Goal: Obtain resource: Download file/media

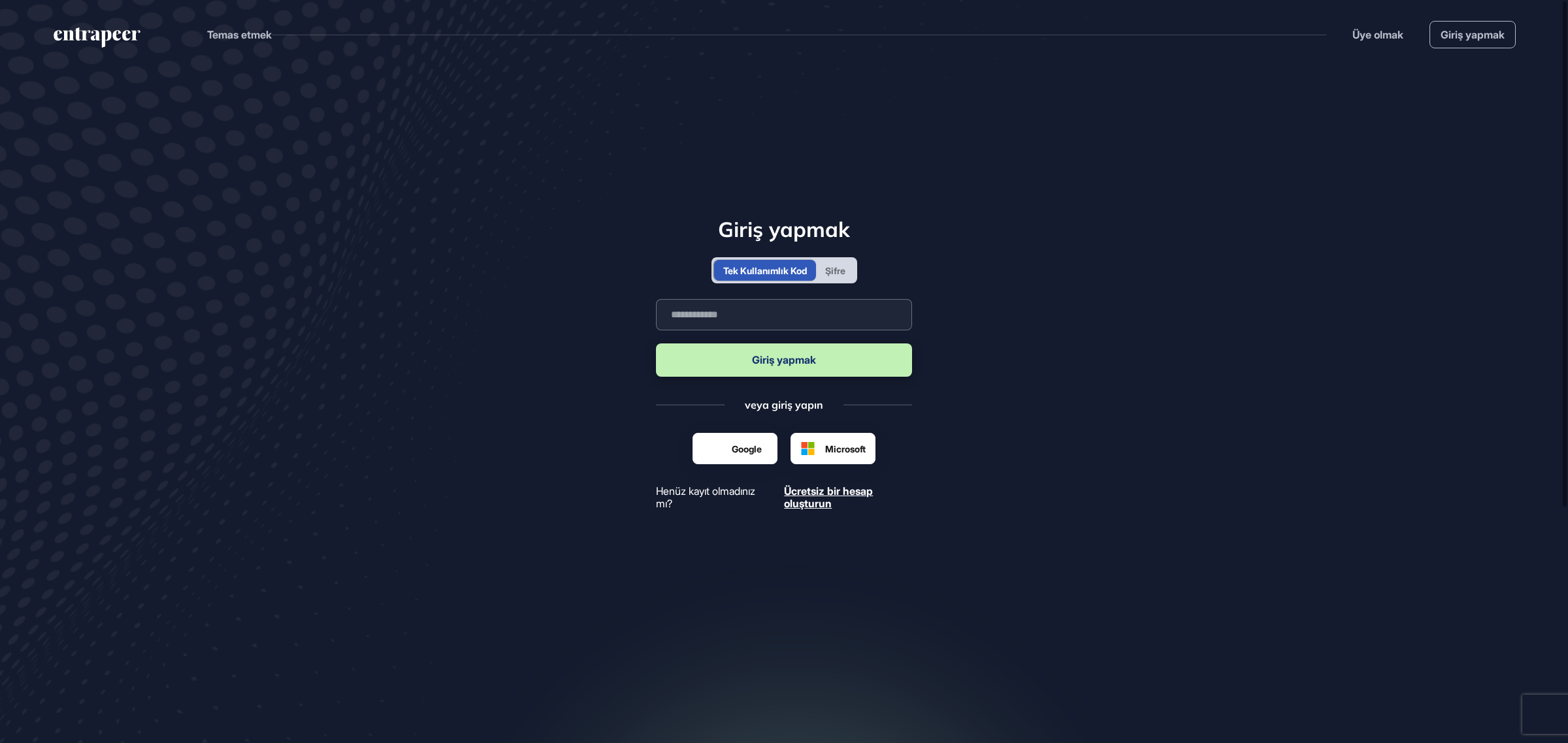
click at [772, 325] on input "text" at bounding box center [784, 314] width 256 height 31
type input "**********"
click at [784, 363] on font "Giriş yapmak" at bounding box center [784, 360] width 64 height 13
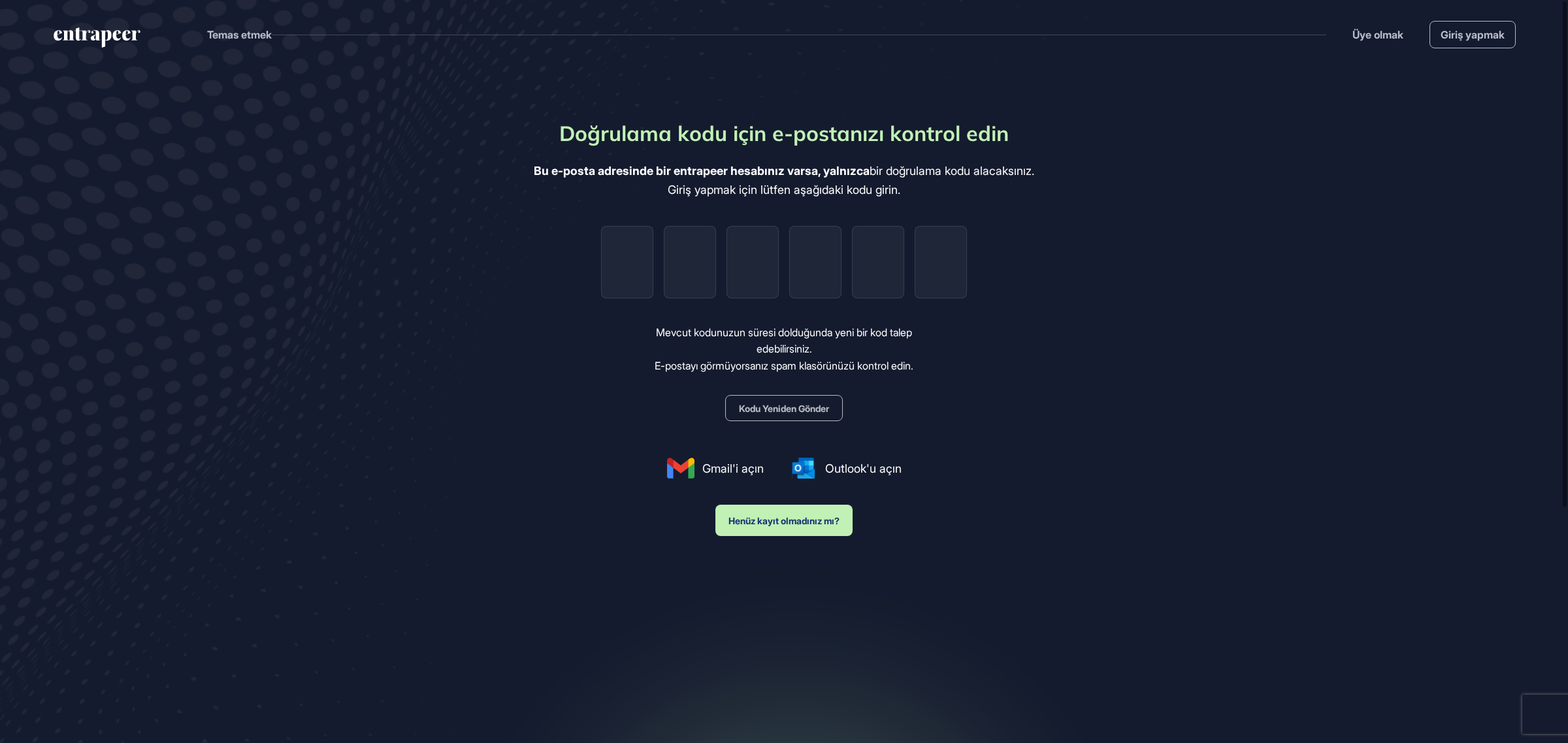
click at [634, 258] on input "tel" at bounding box center [627, 262] width 52 height 73
click at [638, 256] on input "tel" at bounding box center [627, 262] width 52 height 73
type input "*"
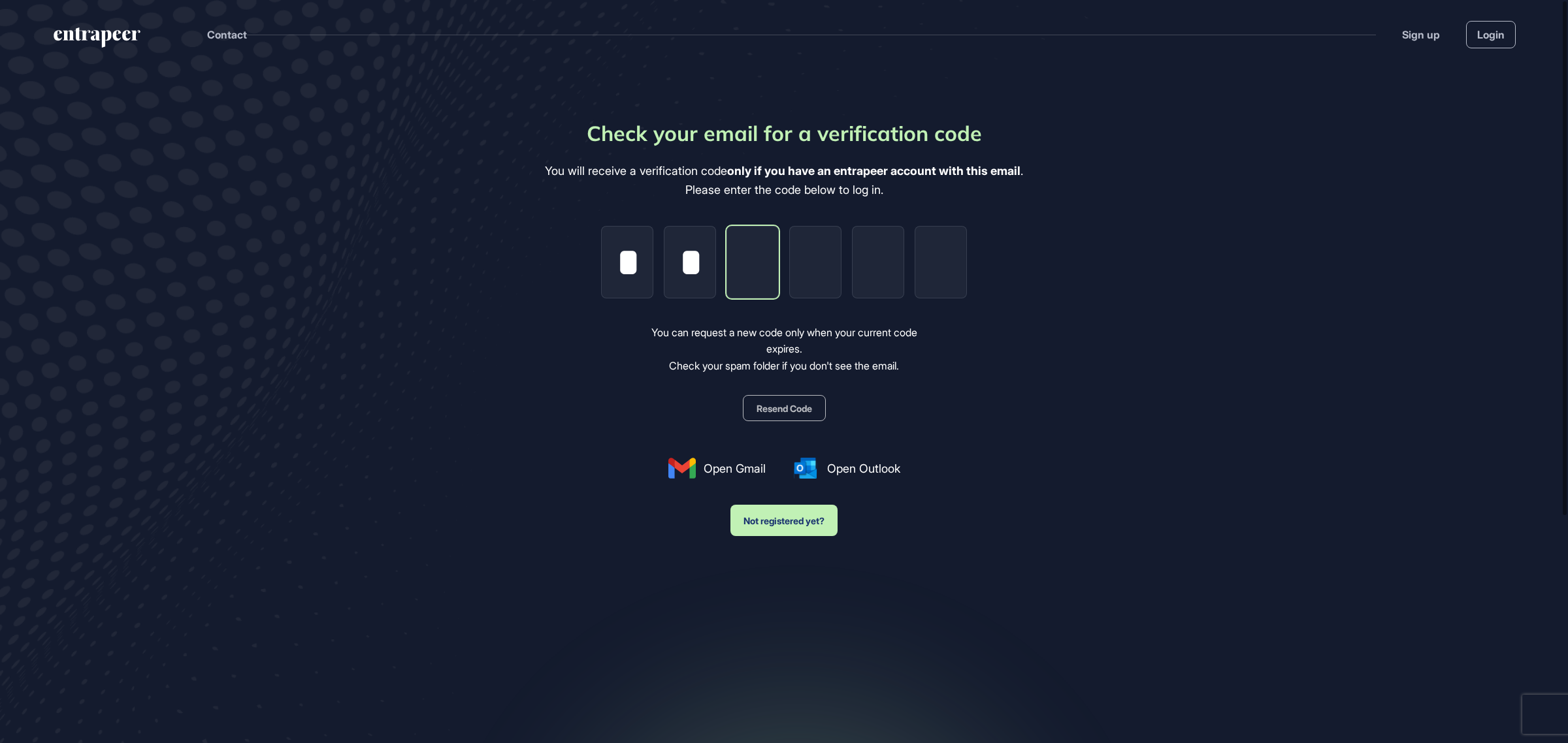
type input "*"
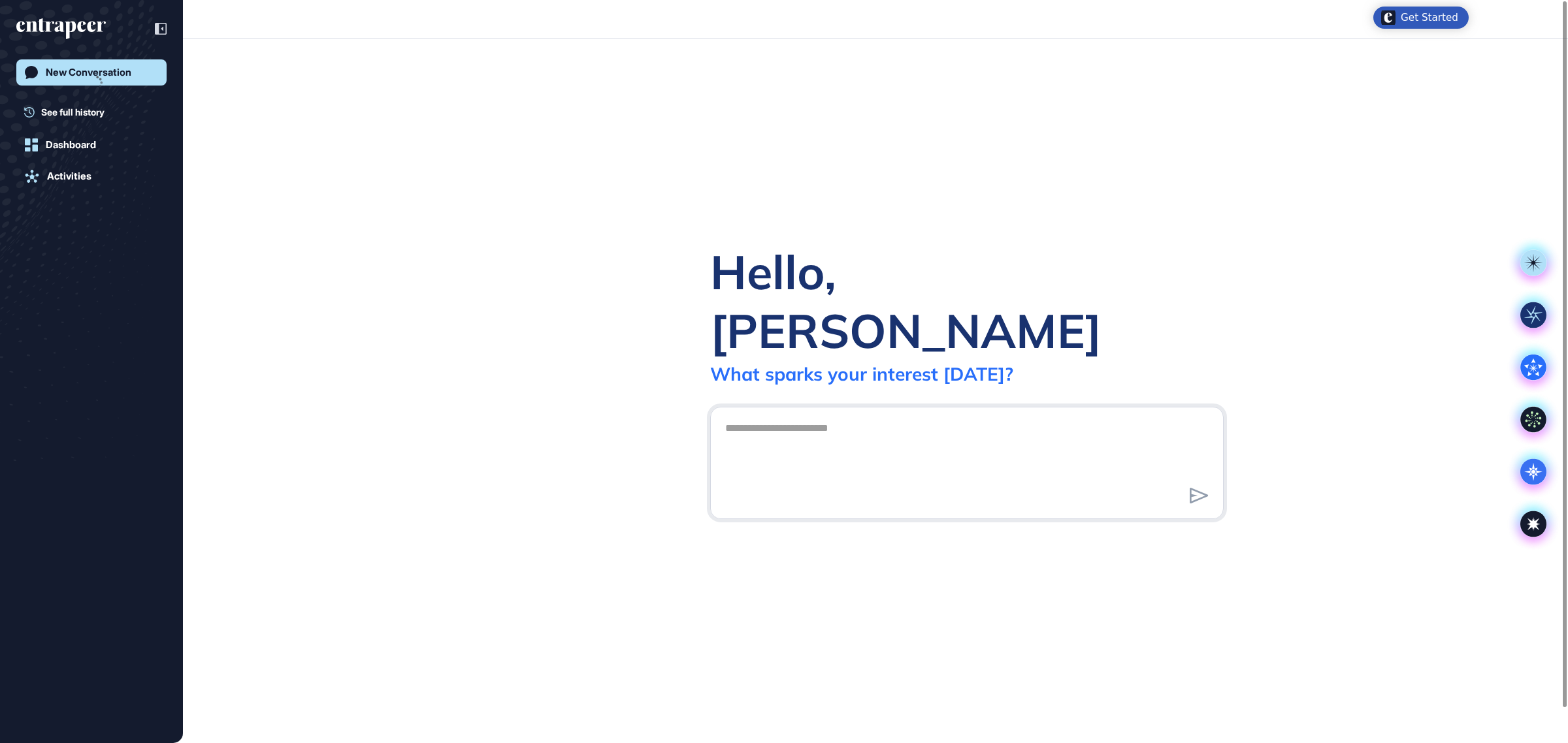
scroll to position [1, 1]
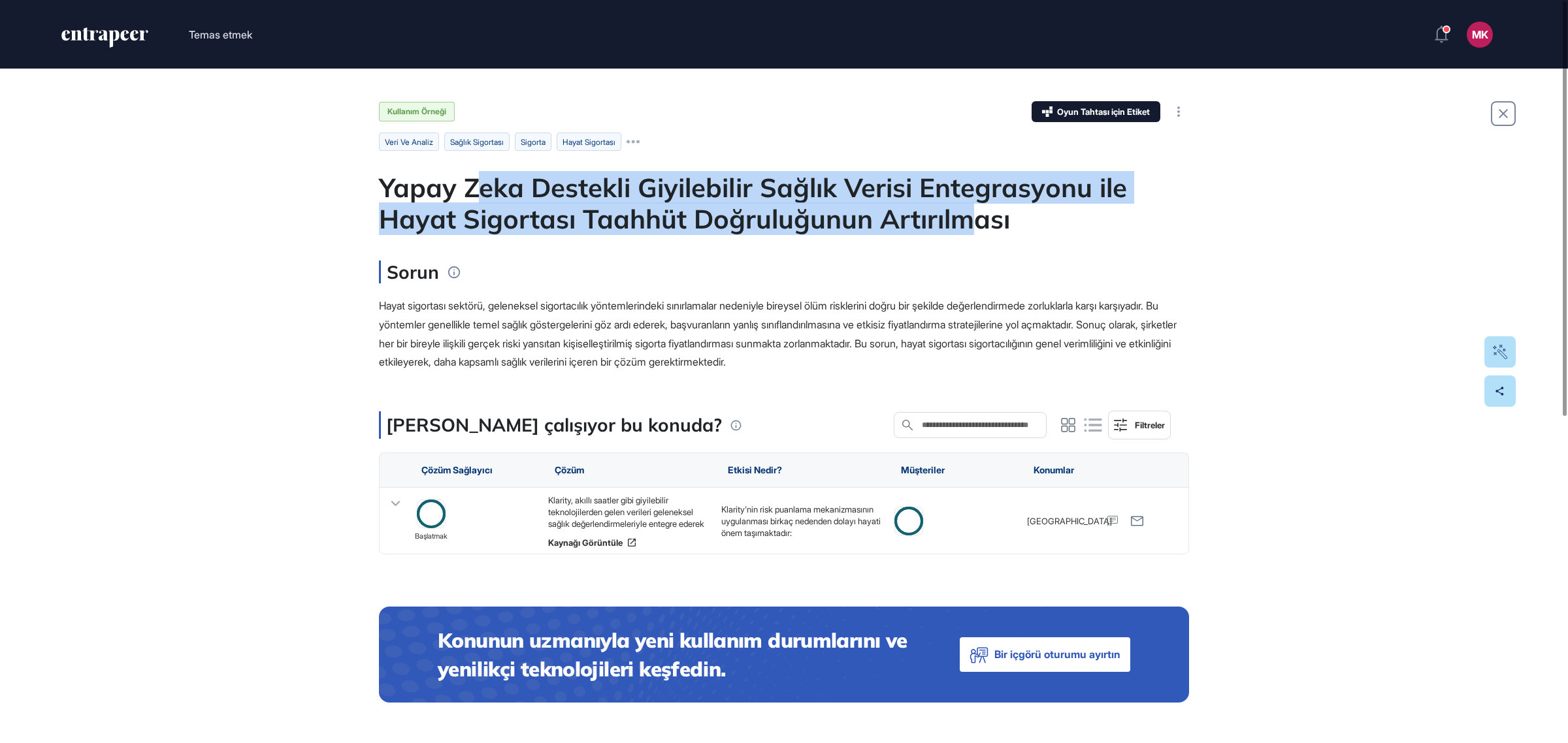
drag, startPoint x: 568, startPoint y: 173, endPoint x: 512, endPoint y: 189, distance: 58.2
click at [484, 167] on div "Kullanım Örneği Oyun Tahtası için Etiket İnşa etmek Ortak Yatırım Elde etmek ve…" at bounding box center [784, 168] width 810 height 133
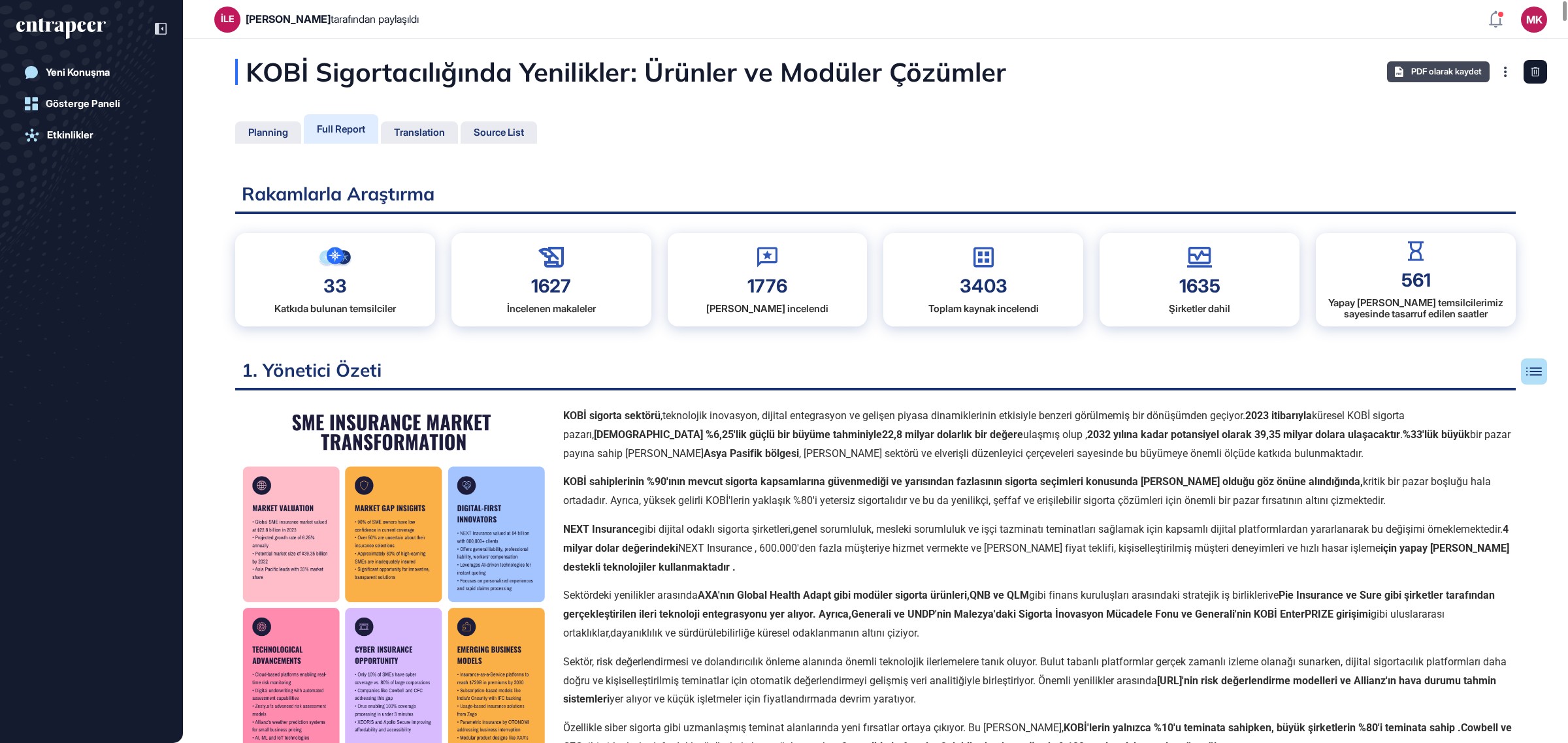
click at [1438, 75] on font "PDF olarak kaydet" at bounding box center [1446, 72] width 71 height 11
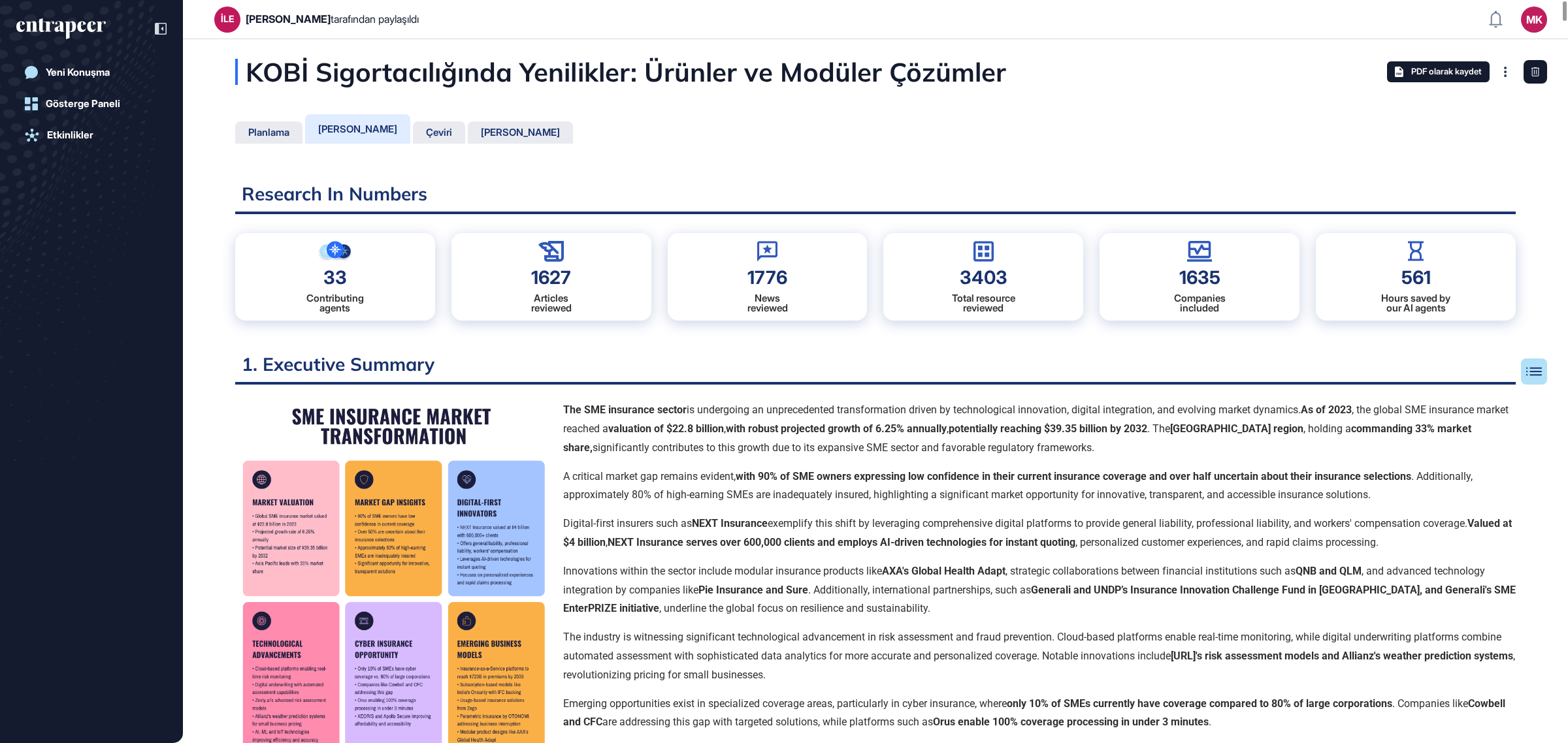
scroll to position [5, 1]
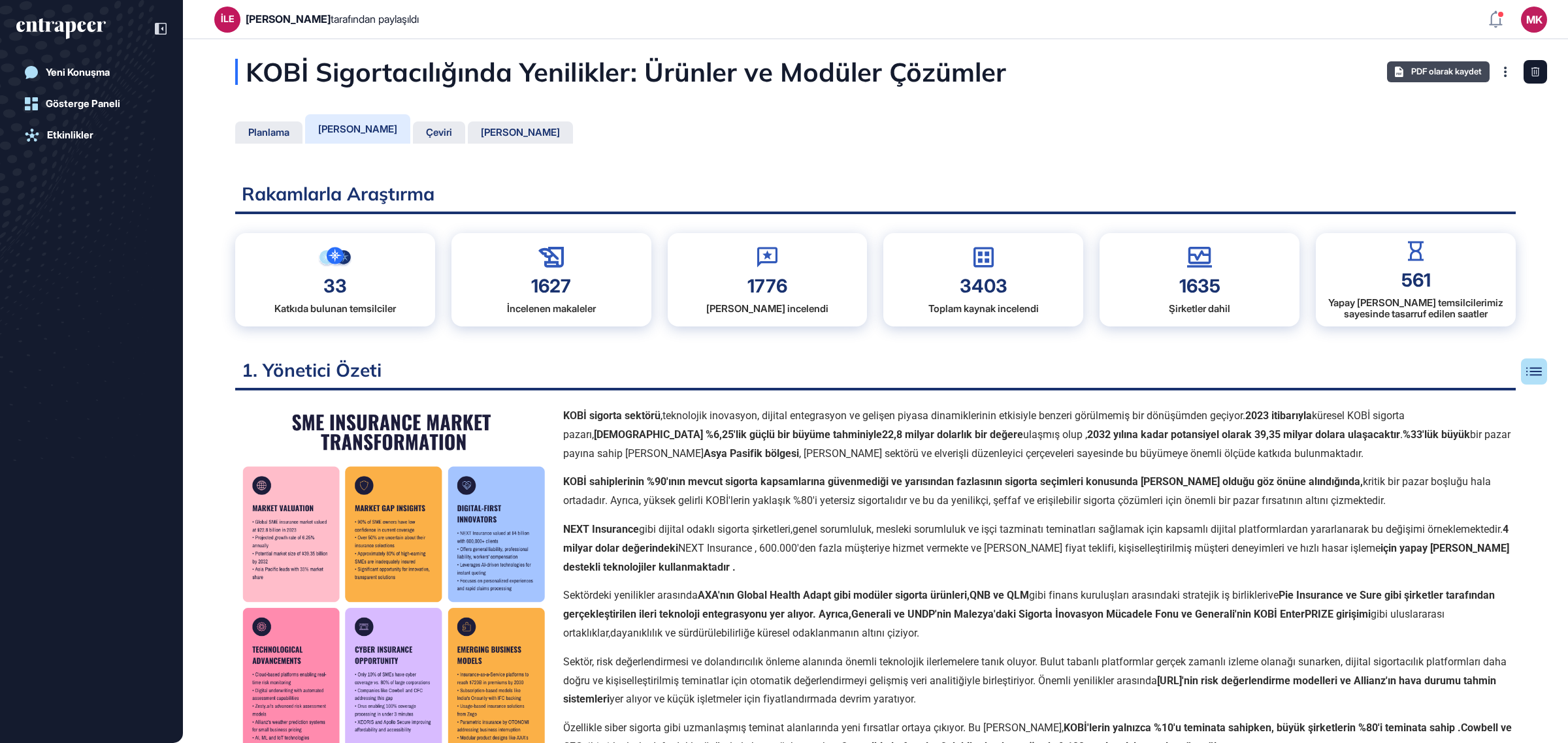
click at [1449, 67] on span "PDF olarak kaydet" at bounding box center [1446, 72] width 71 height 11
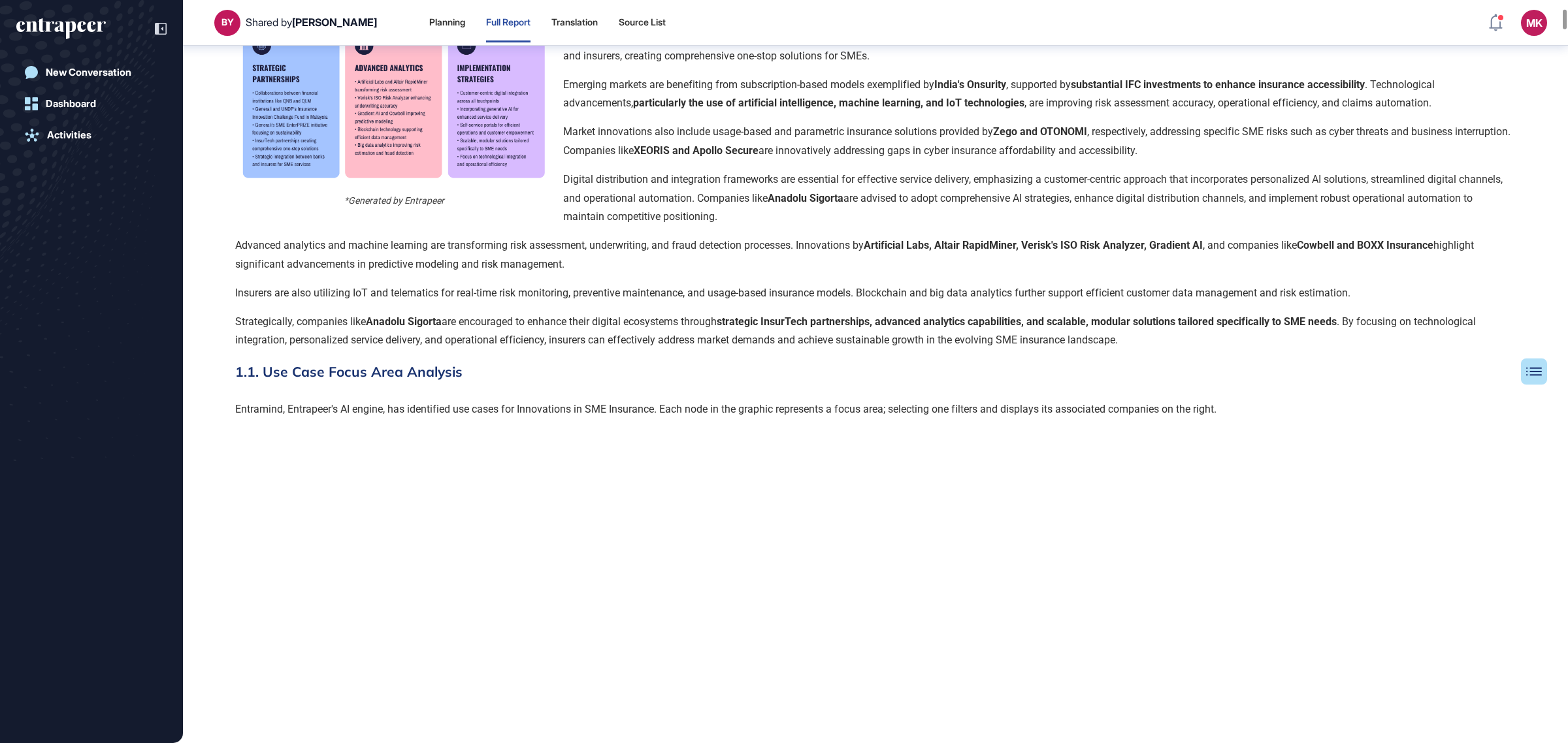
scroll to position [709, 0]
drag, startPoint x: 512, startPoint y: 371, endPoint x: 381, endPoint y: 361, distance: 131.4
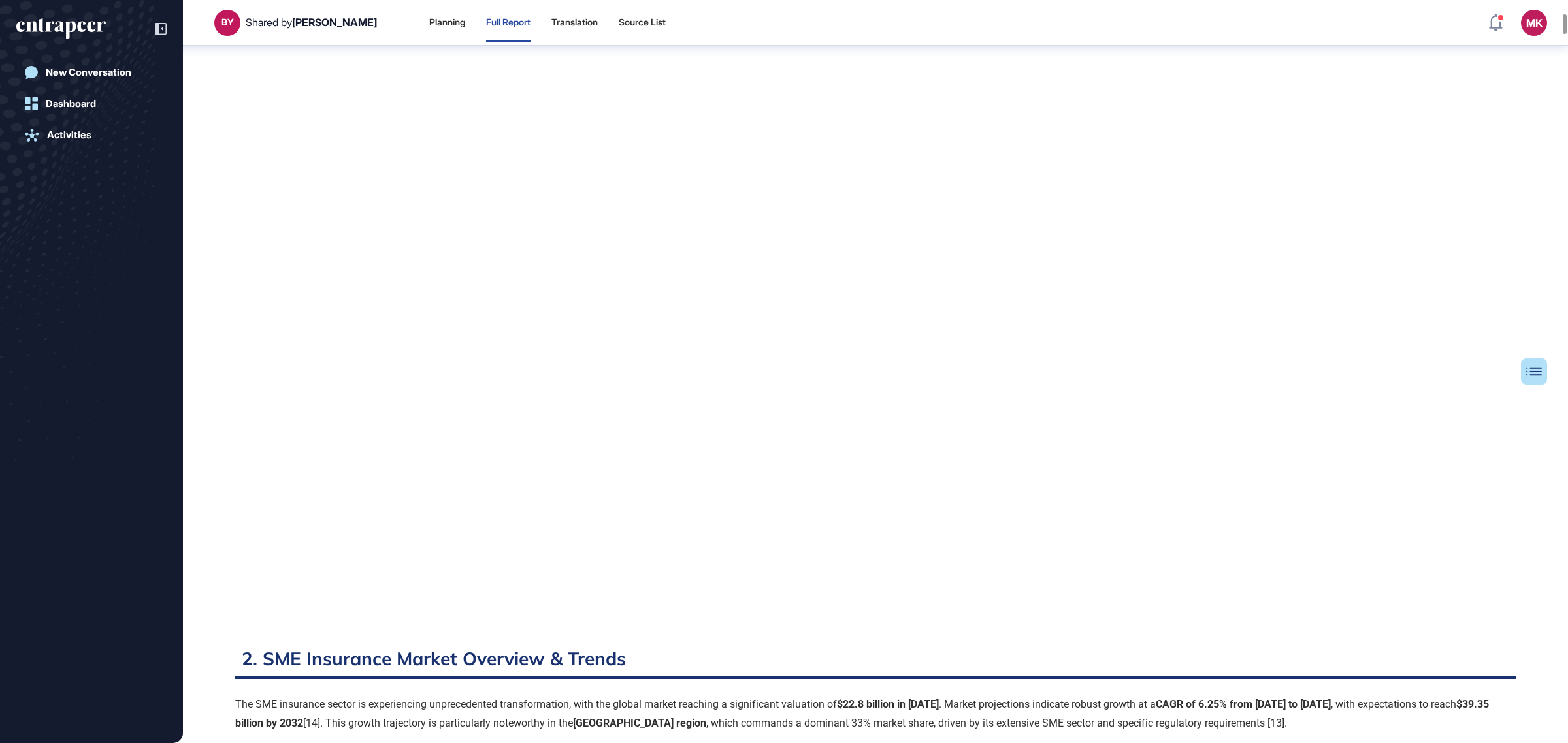
scroll to position [1117, 0]
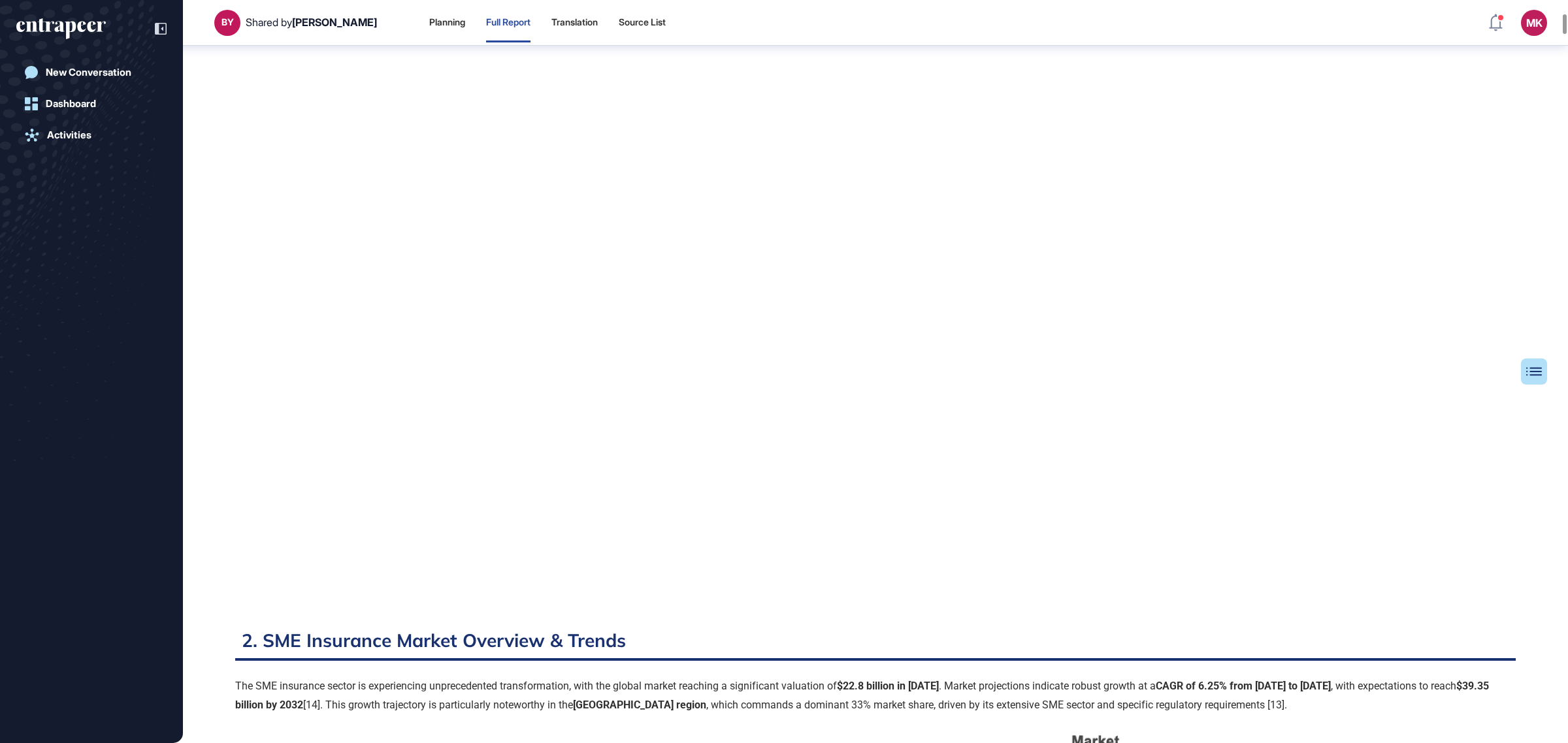
drag, startPoint x: 667, startPoint y: 639, endPoint x: 670, endPoint y: 594, distance: 45.1
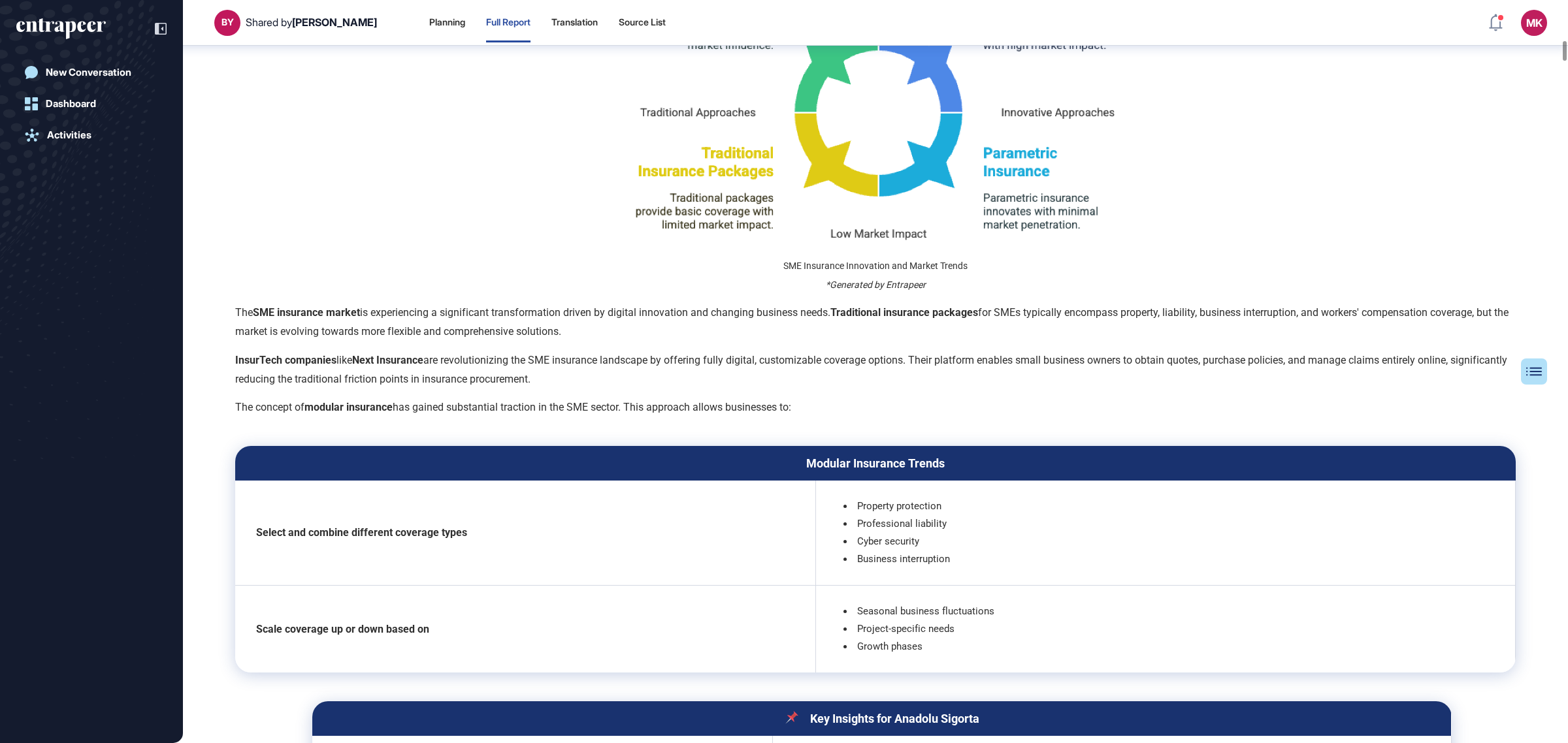
scroll to position [3403, 0]
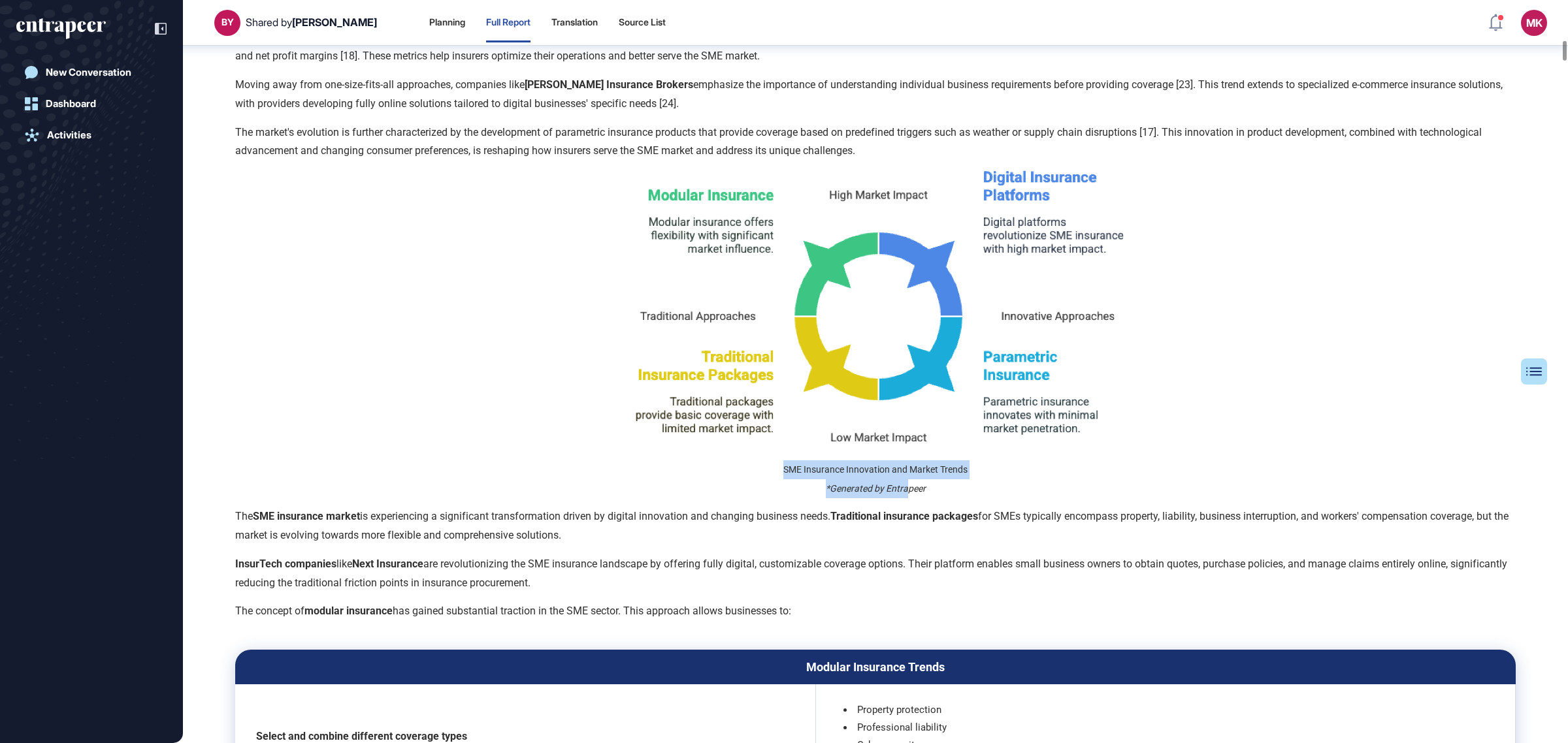
drag, startPoint x: 858, startPoint y: 478, endPoint x: 925, endPoint y: 503, distance: 71.5
click at [915, 482] on p "SME Insurance Innovation and Market Trends *Generated by Entrapeer" at bounding box center [875, 334] width 1281 height 328
drag, startPoint x: 934, startPoint y: 496, endPoint x: 759, endPoint y: 474, distance: 176.4
click at [759, 474] on p "SME Insurance Innovation and Market Trends *Generated by Entrapeer" at bounding box center [875, 334] width 1281 height 328
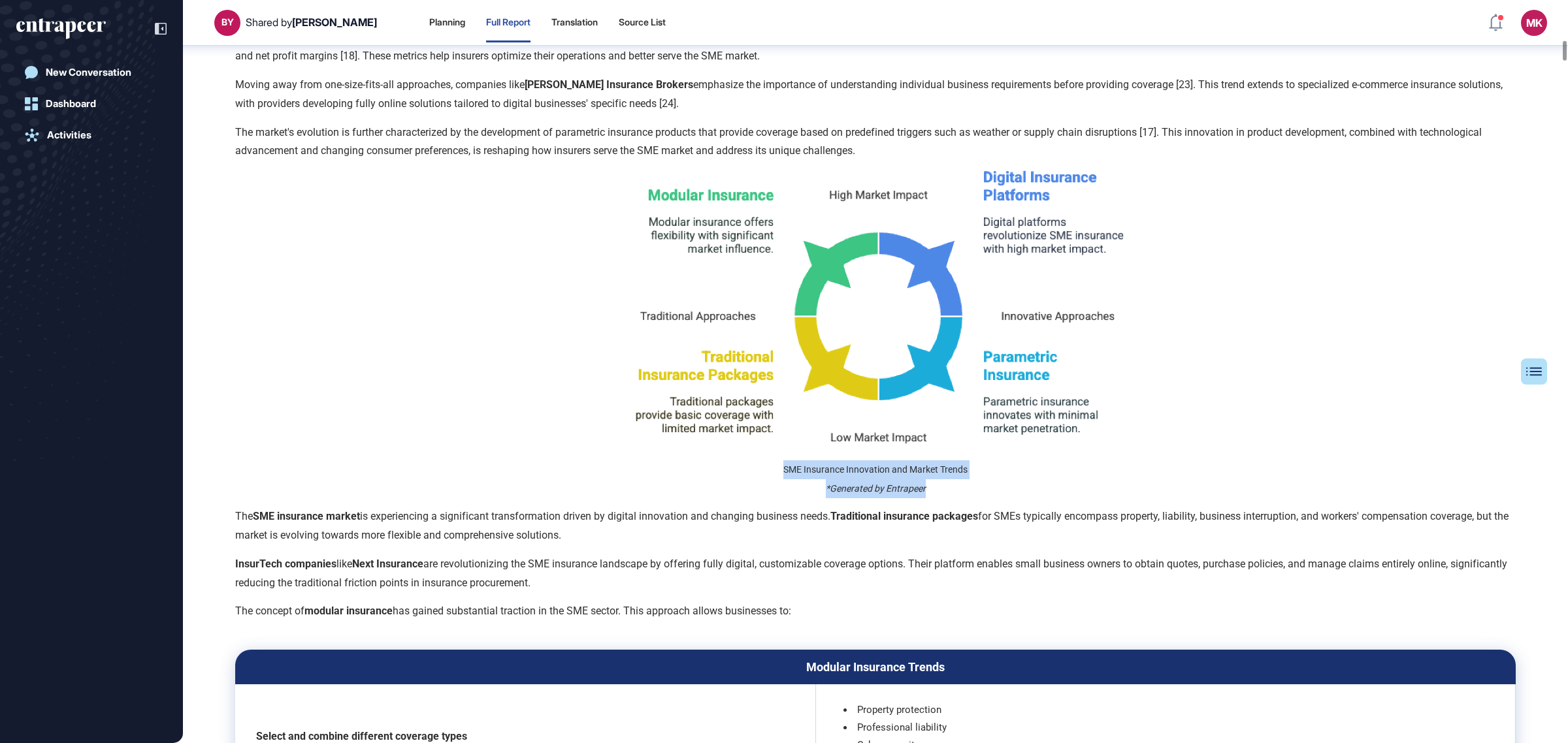
click at [759, 474] on p "SME Insurance Innovation and Market Trends *Generated by Entrapeer" at bounding box center [875, 334] width 1281 height 328
drag, startPoint x: 753, startPoint y: 470, endPoint x: 1046, endPoint y: 494, distance: 294.0
click at [1046, 494] on p "SME Insurance Innovation and Market Trends *Generated by Entrapeer" at bounding box center [875, 334] width 1281 height 328
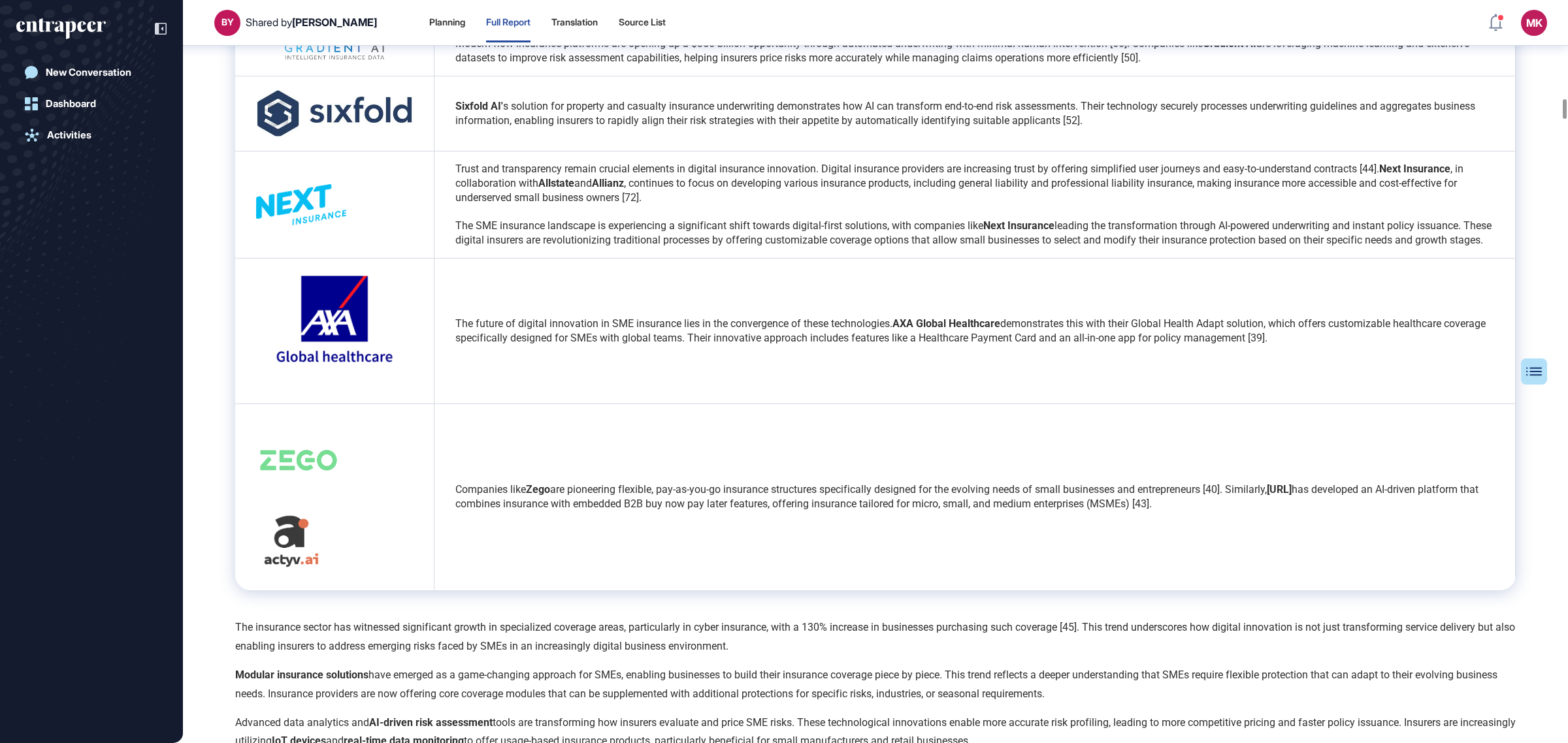
scroll to position [8383, 0]
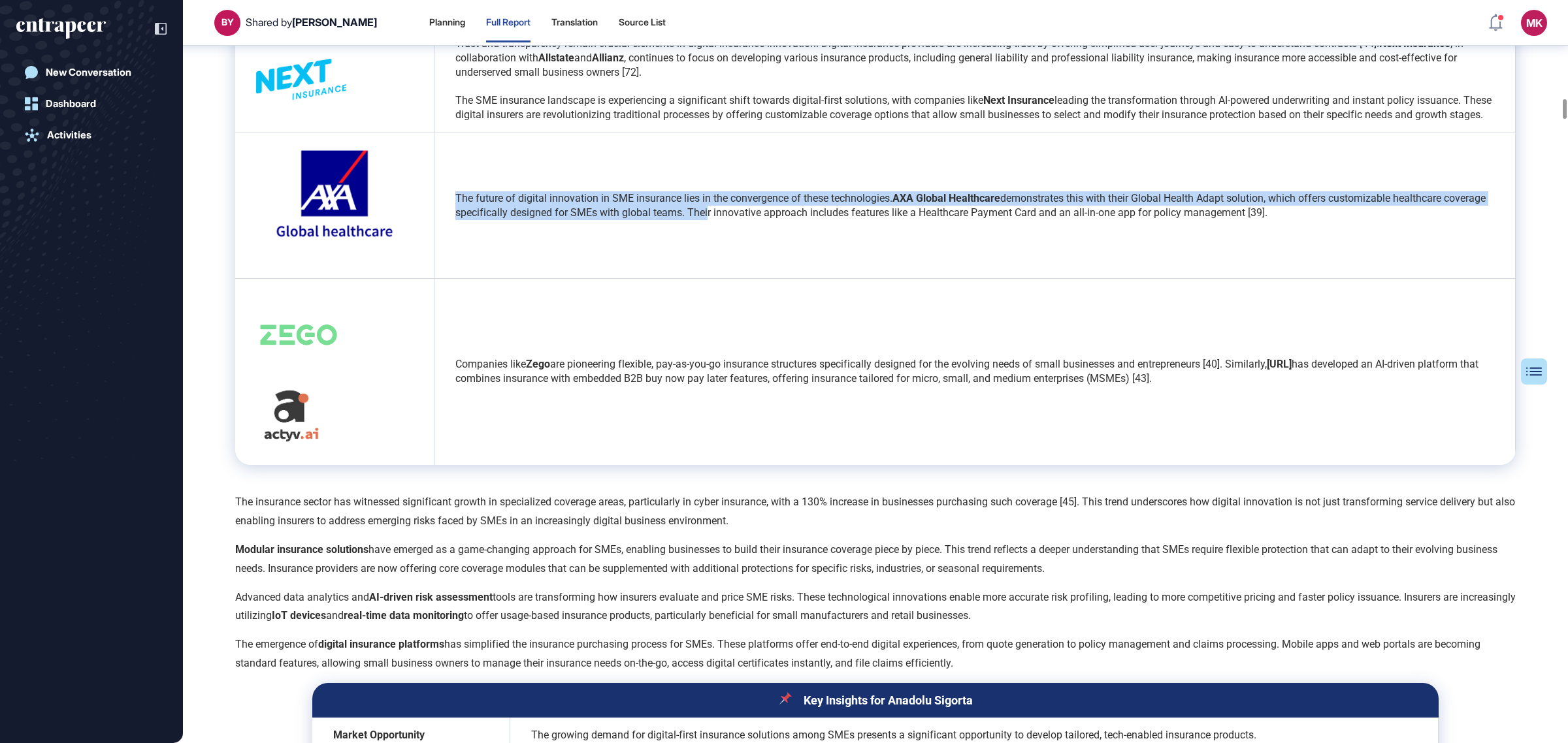
drag, startPoint x: 442, startPoint y: 181, endPoint x: 741, endPoint y: 288, distance: 317.6
click at [750, 259] on td "The future of digital innovation in SME insurance lies in the convergence of th…" at bounding box center [975, 205] width 1082 height 145
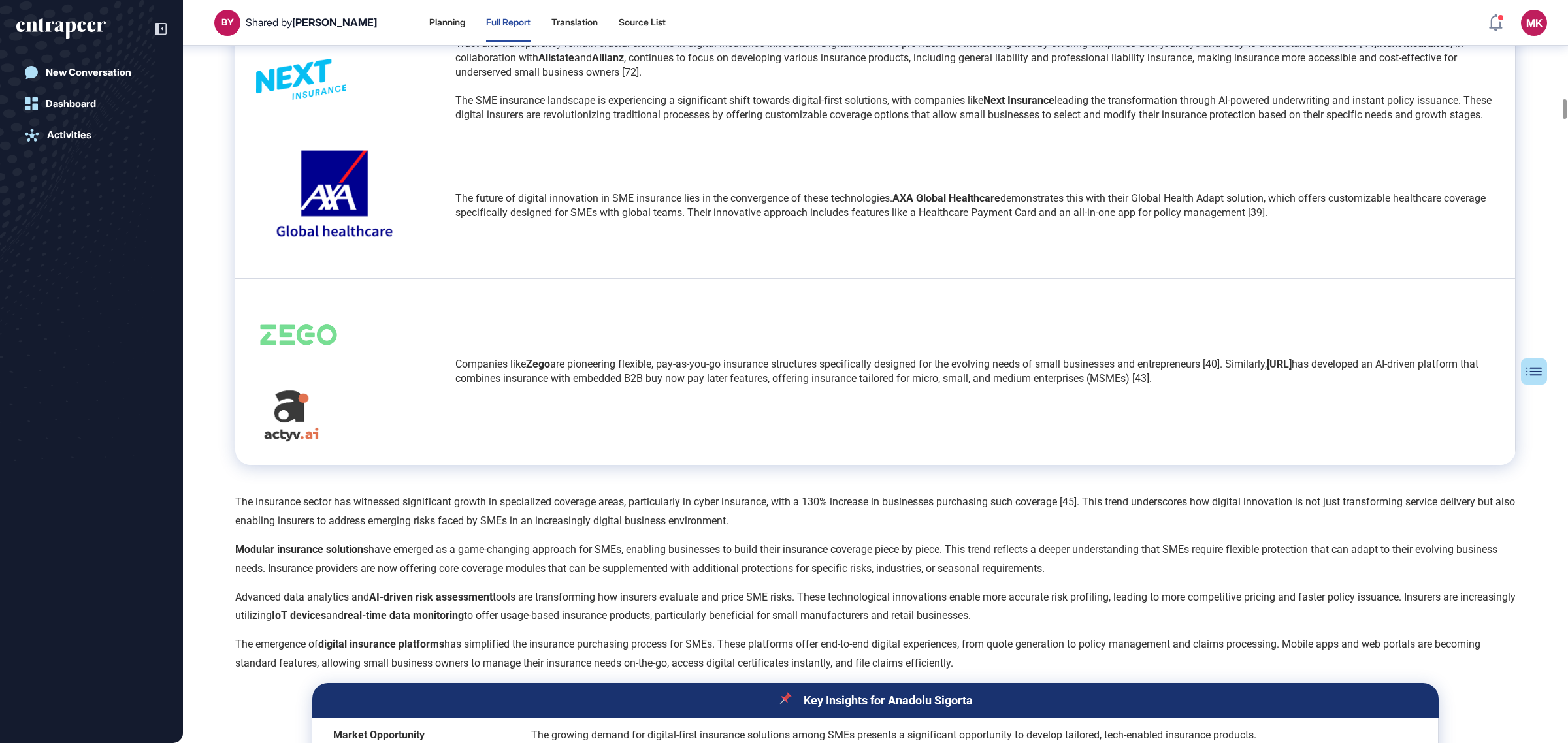
click at [741, 288] on td "Companies like Zego are pioneering flexible, pay-as-you-go insurance structures…" at bounding box center [975, 372] width 1082 height 187
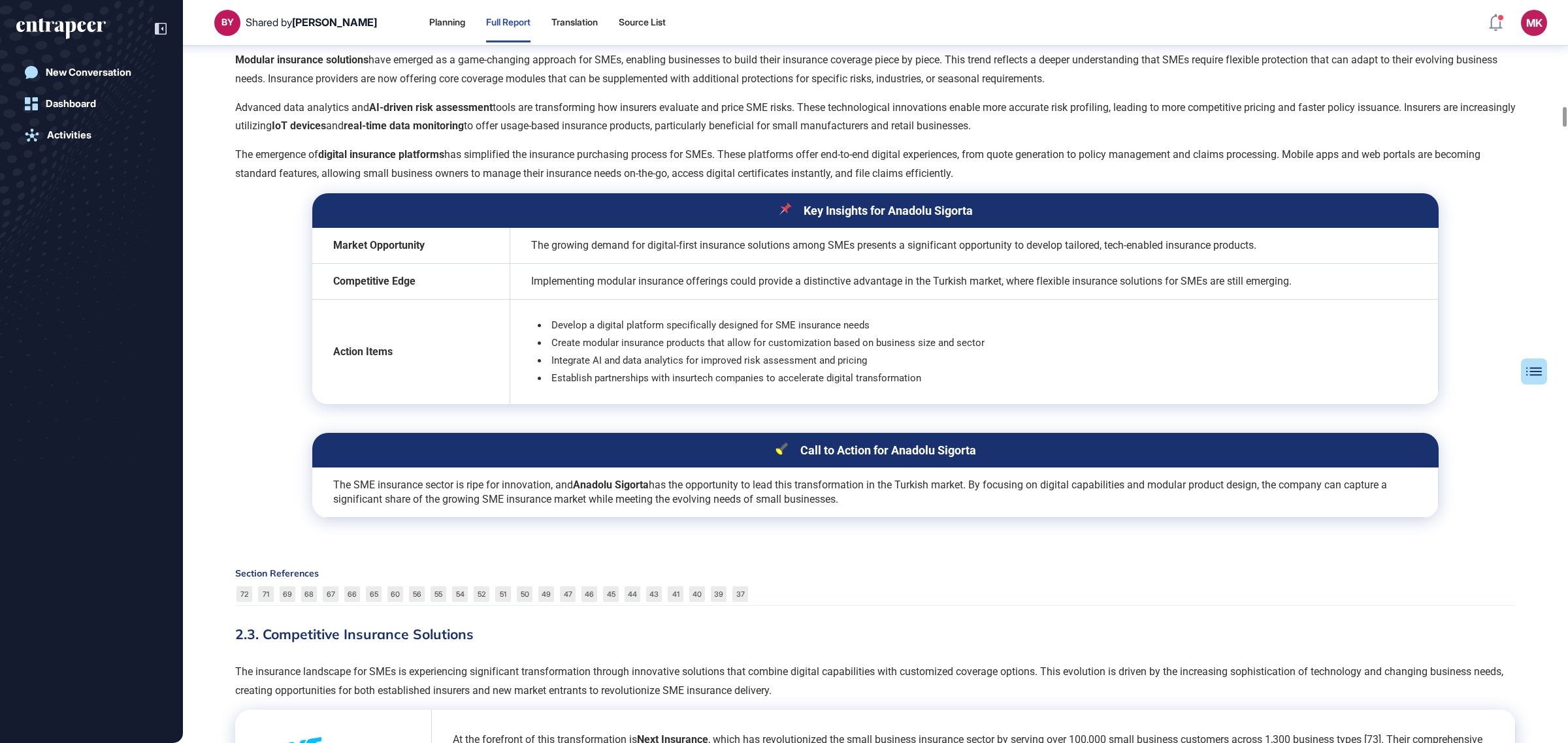
scroll to position [9363, 0]
